Goal: Task Accomplishment & Management: Complete application form

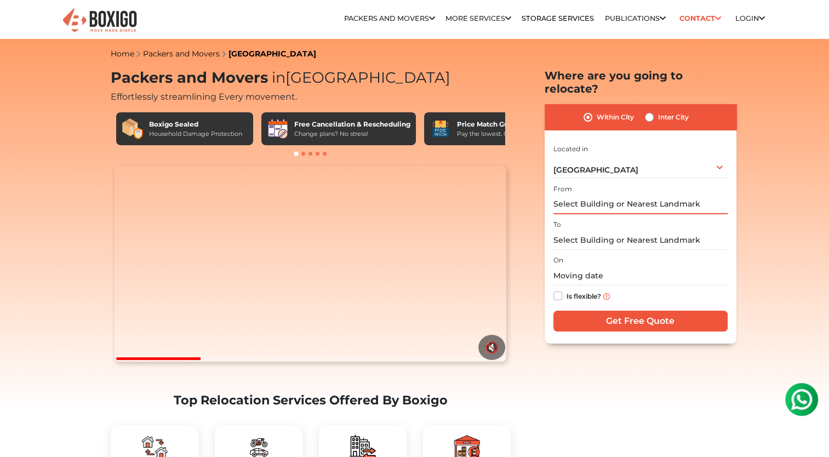
click at [610, 195] on input "text" at bounding box center [640, 204] width 174 height 19
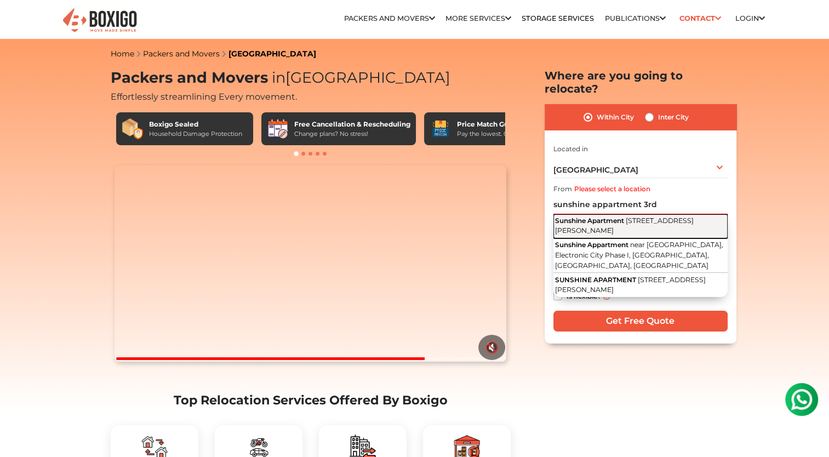
click at [638, 219] on span "[STREET_ADDRESS][PERSON_NAME]" at bounding box center [624, 225] width 139 height 19
type input "Sunshine Apartment, [STREET_ADDRESS][PERSON_NAME]"
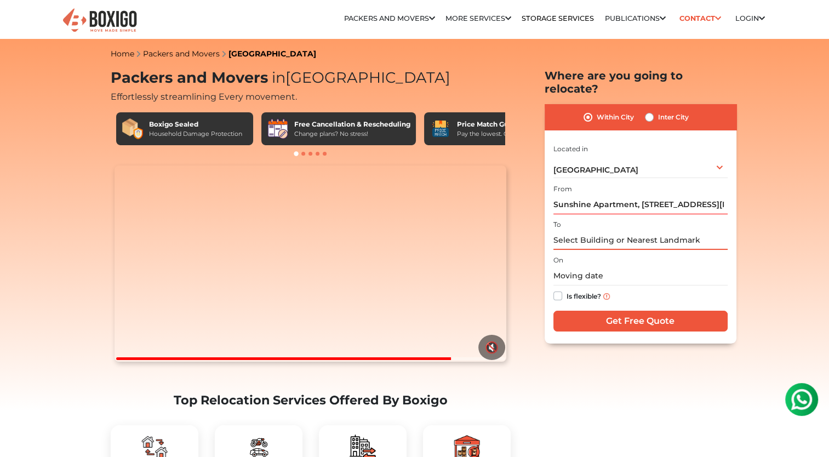
click at [623, 231] on input "text" at bounding box center [640, 240] width 174 height 19
paste input "[STREET_ADDRESS]"
type input "[STREET_ADDRESS]"
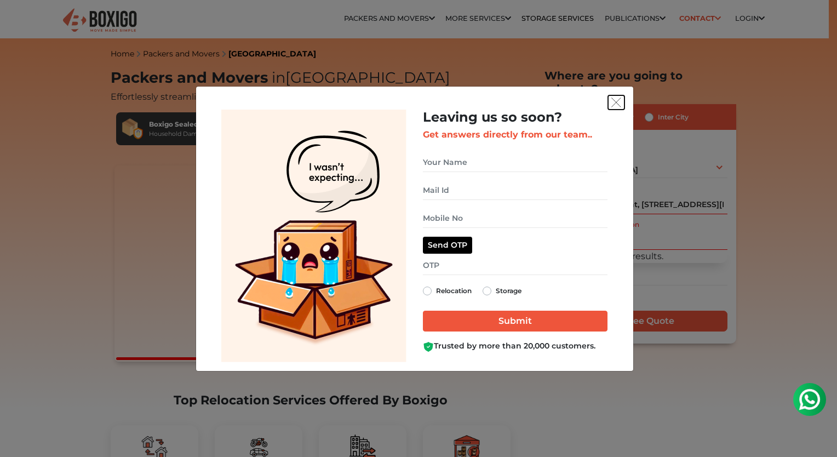
click at [618, 103] on img "get free quote dialog" at bounding box center [616, 102] width 10 height 10
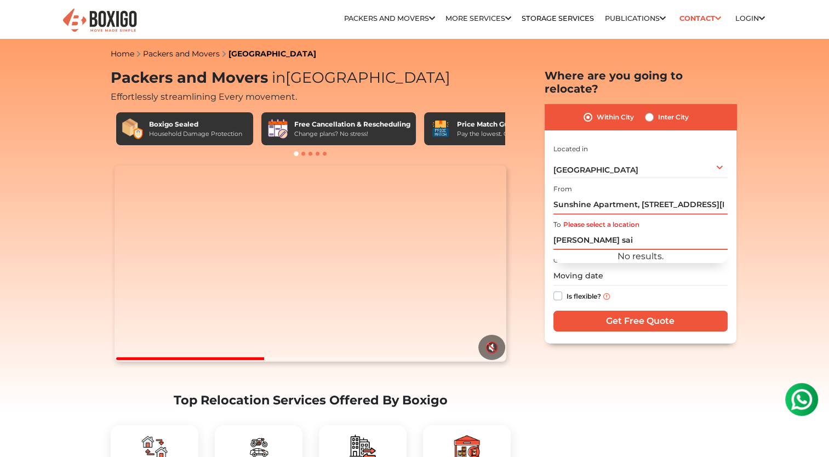
click at [600, 231] on input "[PERSON_NAME] sai" at bounding box center [640, 240] width 174 height 19
paste input "[PERSON_NAME] S"
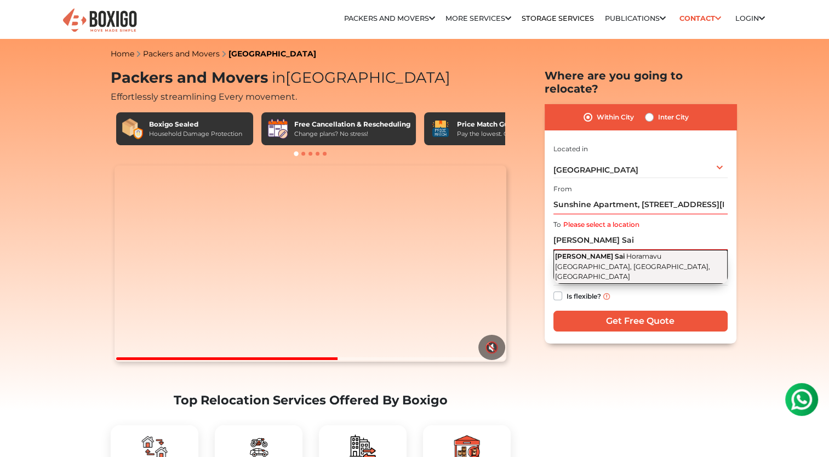
click at [617, 257] on span "Horamavu [GEOGRAPHIC_DATA], [GEOGRAPHIC_DATA], [GEOGRAPHIC_DATA]" at bounding box center [632, 266] width 155 height 28
type input "Sri [PERSON_NAME] Sai, Horamavu [GEOGRAPHIC_DATA], [GEOGRAPHIC_DATA], [GEOGRAPH…"
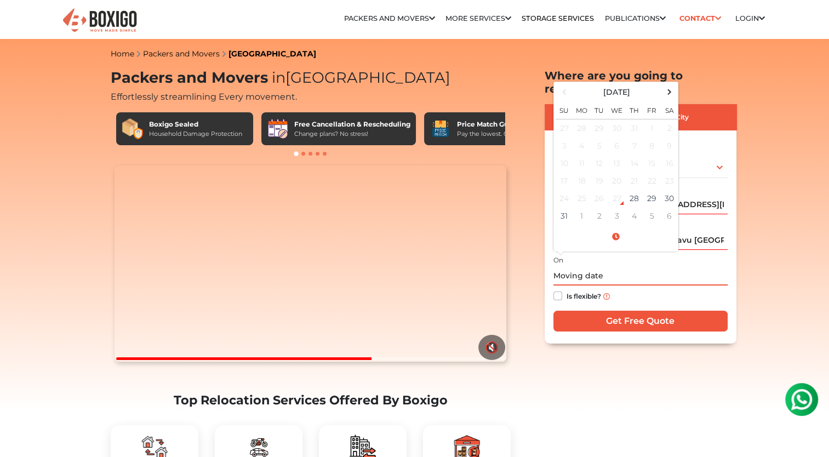
click at [613, 266] on input "text" at bounding box center [640, 275] width 174 height 19
click at [675, 190] on td "30" at bounding box center [670, 199] width 18 height 18
type input "[DATE] 12:00 AM"
